Goal: Information Seeking & Learning: Find specific fact

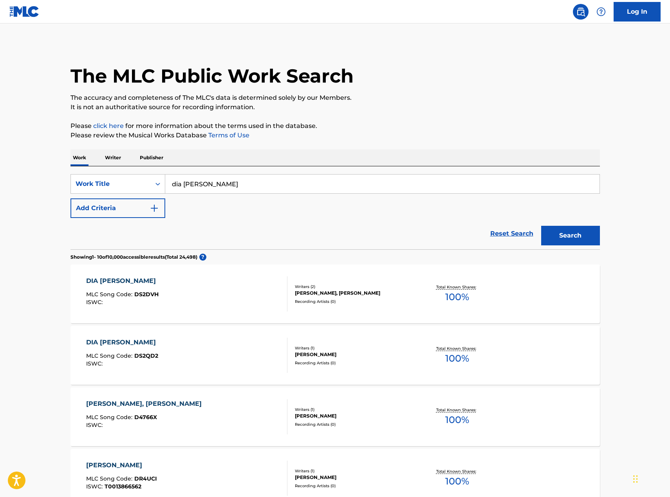
click at [231, 298] on div "DIA [PERSON_NAME] MLC Song Code : DS2DVH ISWC :" at bounding box center [186, 293] width 201 height 35
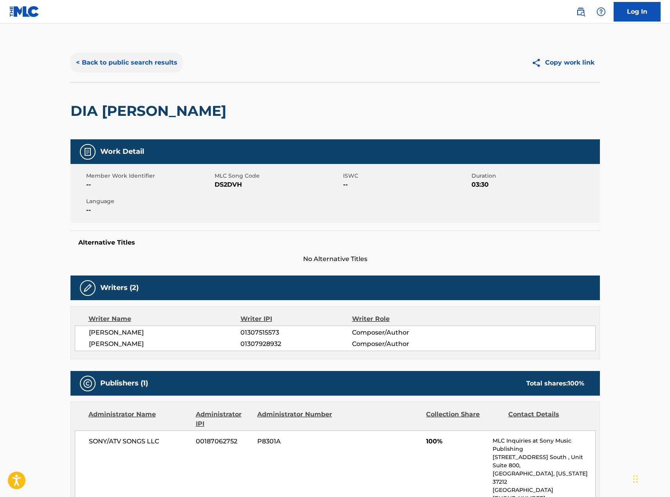
click at [104, 62] on button "< Back to public search results" at bounding box center [126, 63] width 112 height 20
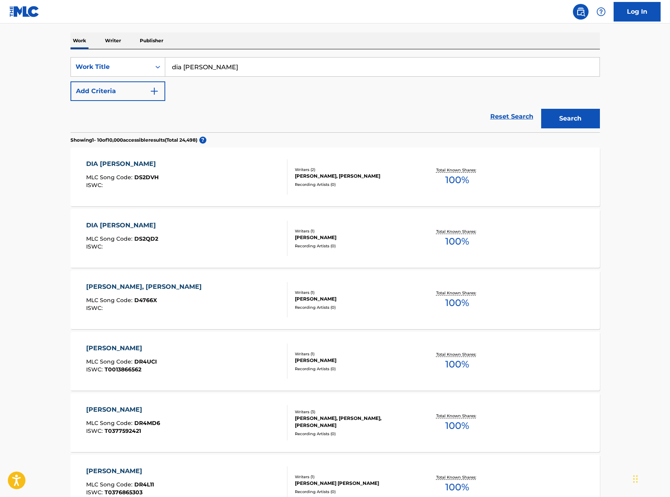
scroll to position [117, 0]
click at [174, 237] on div "DIA [PERSON_NAME] MLC Song Code : DS2QD2 ISWC :" at bounding box center [186, 237] width 201 height 35
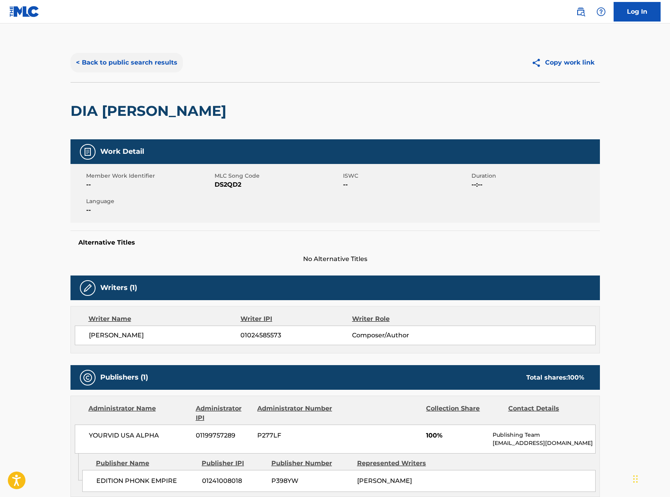
click at [117, 60] on button "< Back to public search results" at bounding box center [126, 63] width 112 height 20
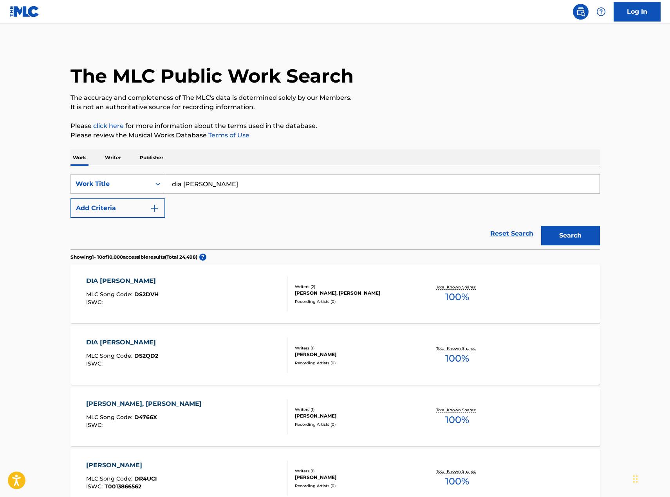
scroll to position [117, 0]
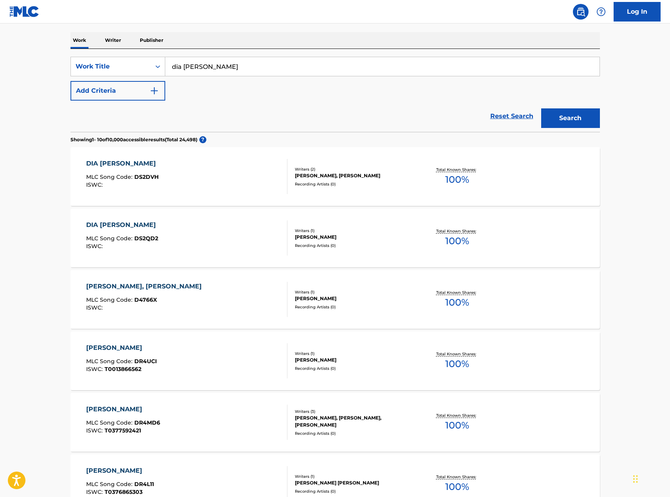
click at [164, 184] on div "DIA [PERSON_NAME] MLC Song Code : DS2DVH ISWC :" at bounding box center [186, 176] width 201 height 35
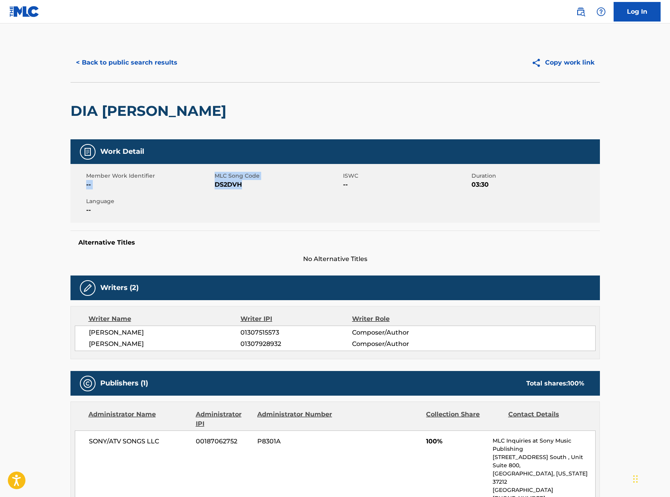
drag, startPoint x: 233, startPoint y: 183, endPoint x: 272, endPoint y: 199, distance: 42.5
click at [272, 199] on div "Member Work Identifier -- MLC Song Code DS2DVH ISWC -- Duration 03:30 Language …" at bounding box center [334, 193] width 529 height 59
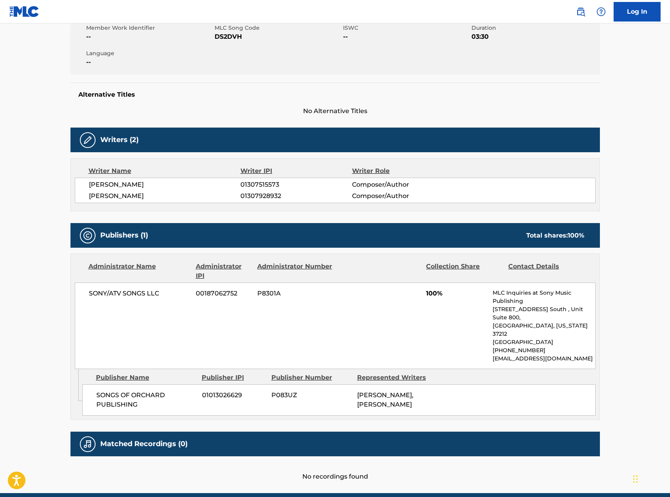
scroll to position [157, 0]
